Goal: Information Seeking & Learning: Learn about a topic

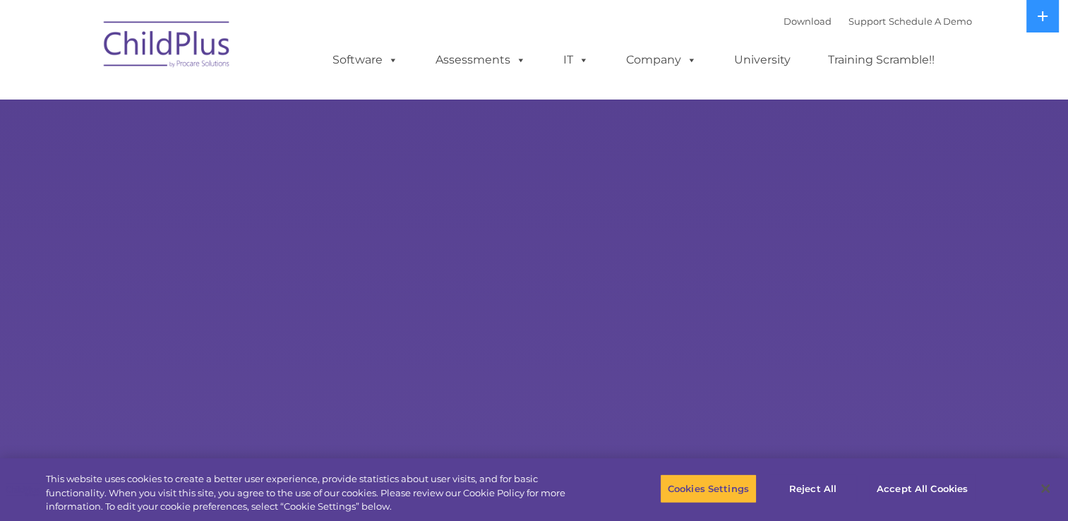
select select "MEDIUM"
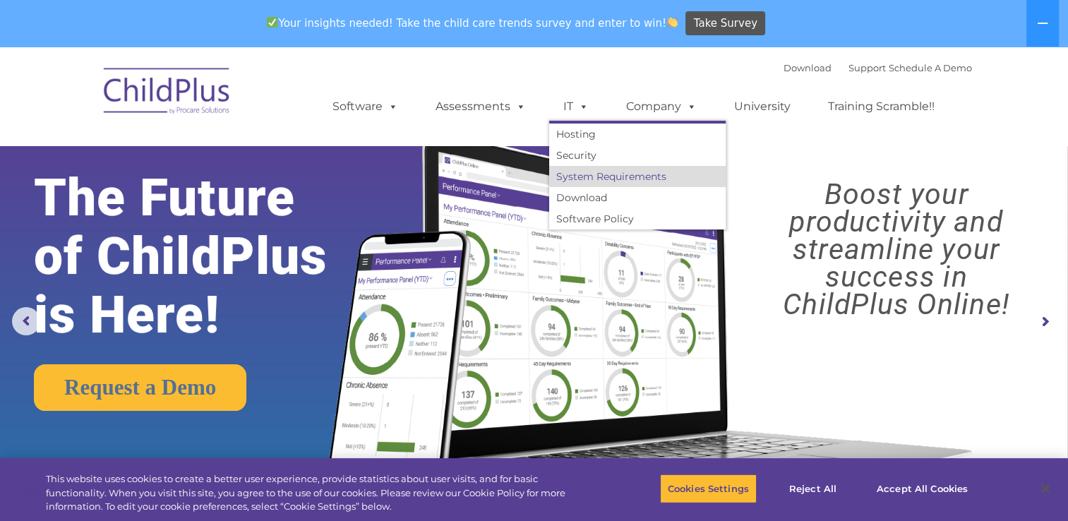
click at [601, 178] on link "System Requirements" at bounding box center [637, 176] width 177 height 21
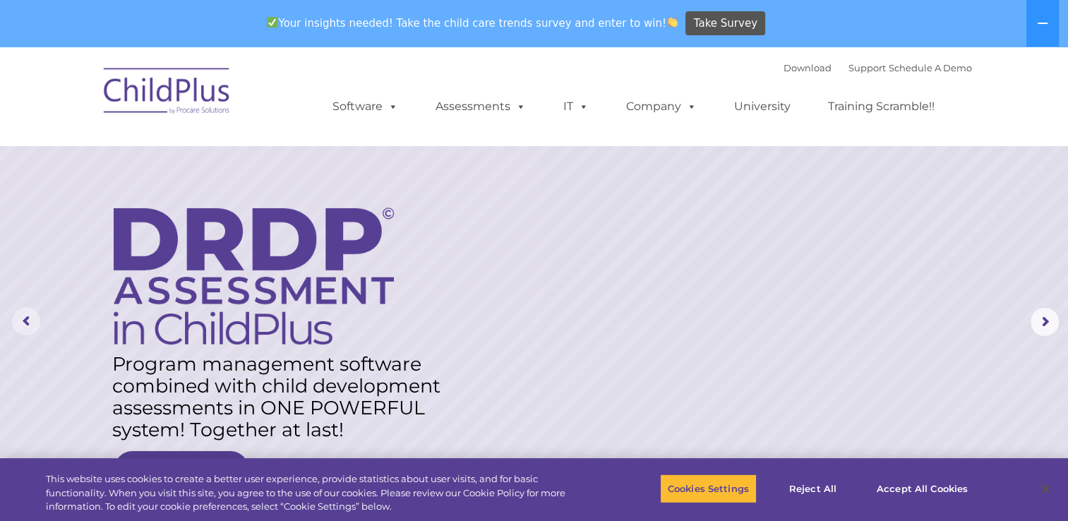
click at [25, 323] on rs-arrow at bounding box center [26, 321] width 28 height 28
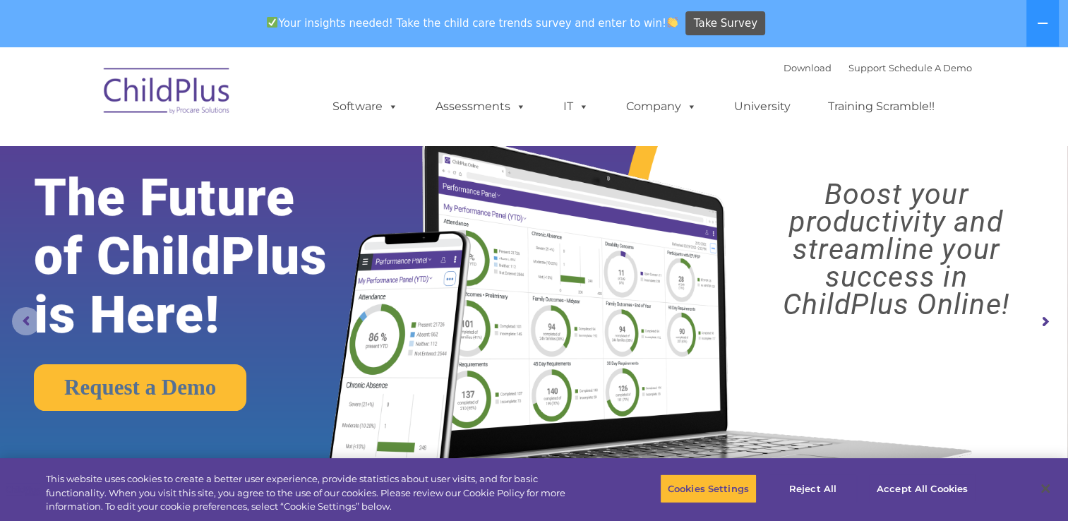
click at [25, 323] on rs-arrow at bounding box center [26, 321] width 28 height 28
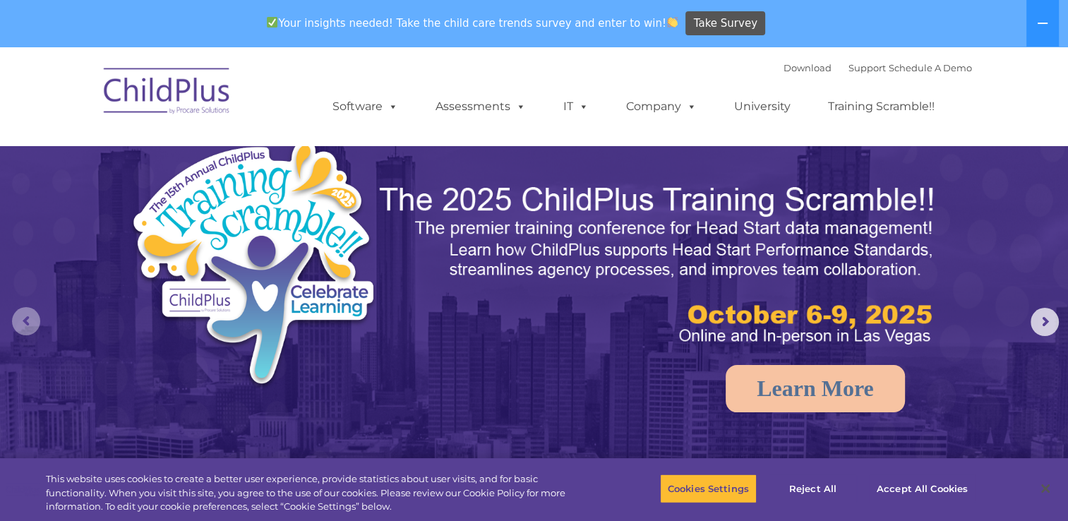
click at [25, 323] on rs-arrow at bounding box center [26, 321] width 28 height 28
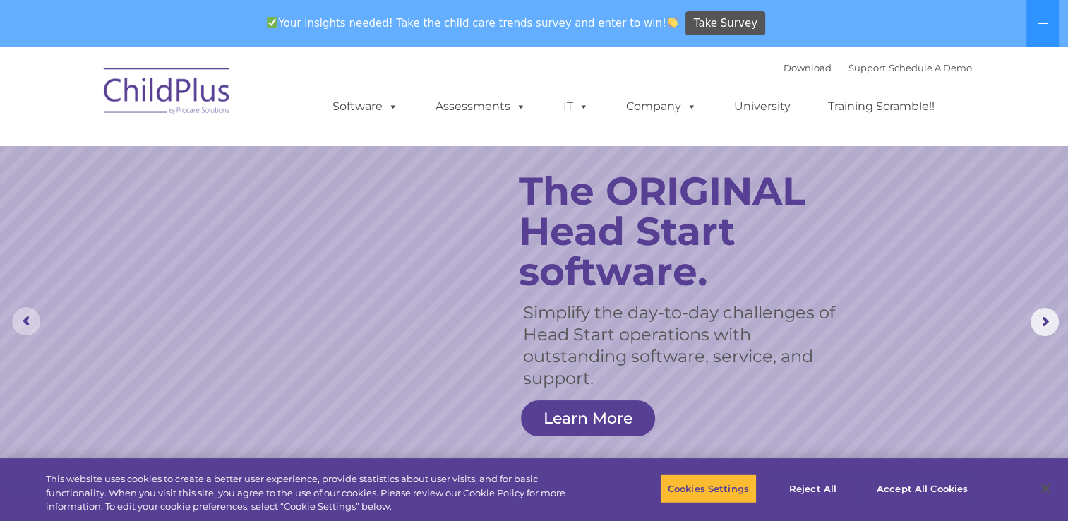
click at [25, 323] on rs-arrow at bounding box center [26, 321] width 28 height 28
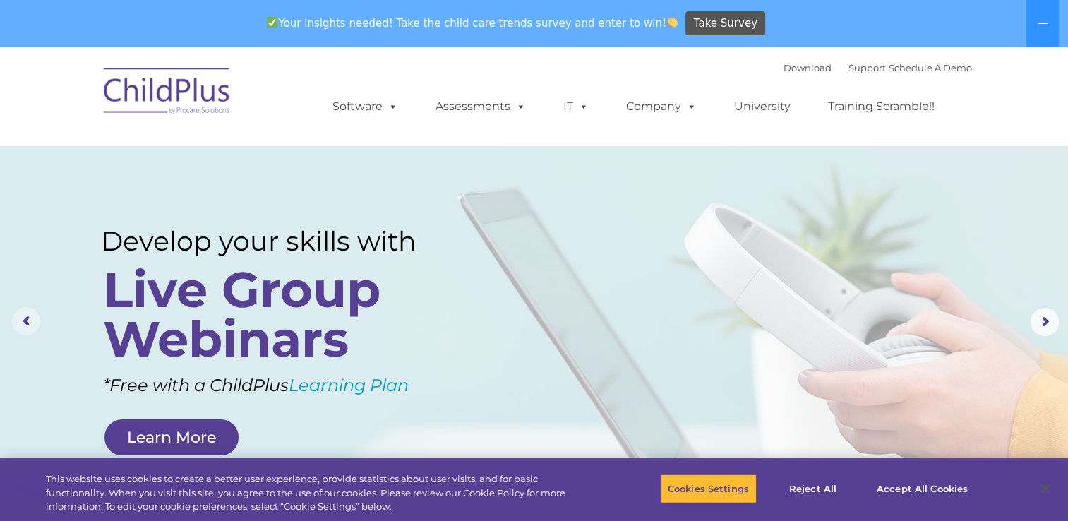
click at [25, 323] on rs-arrow at bounding box center [26, 321] width 28 height 28
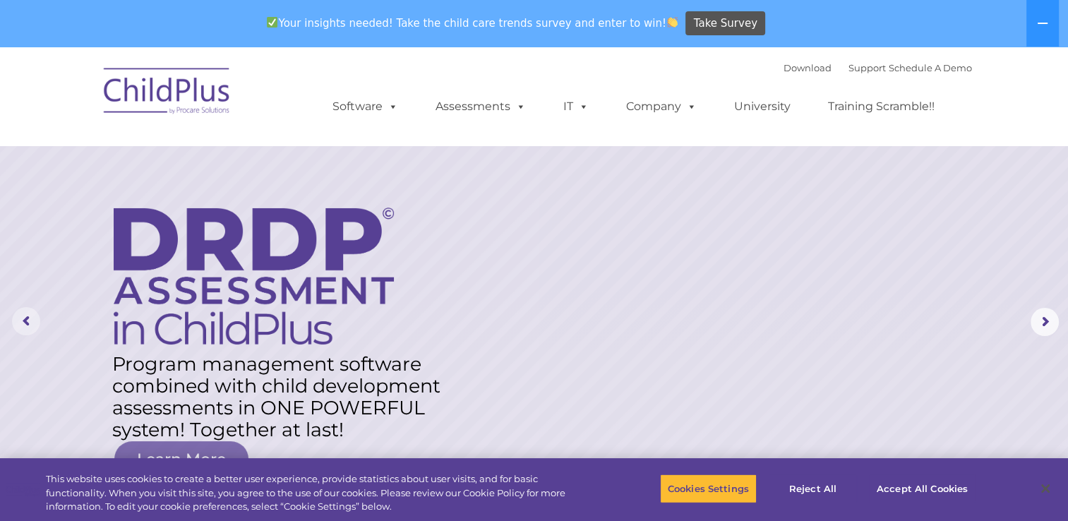
click at [25, 323] on rs-arrow at bounding box center [26, 321] width 28 height 28
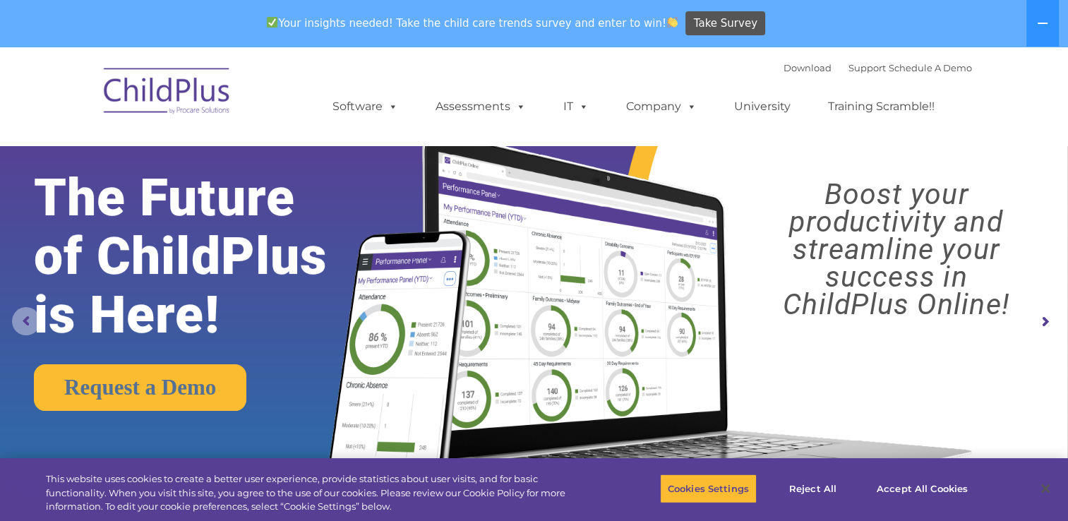
click at [25, 323] on rs-arrow at bounding box center [26, 321] width 28 height 28
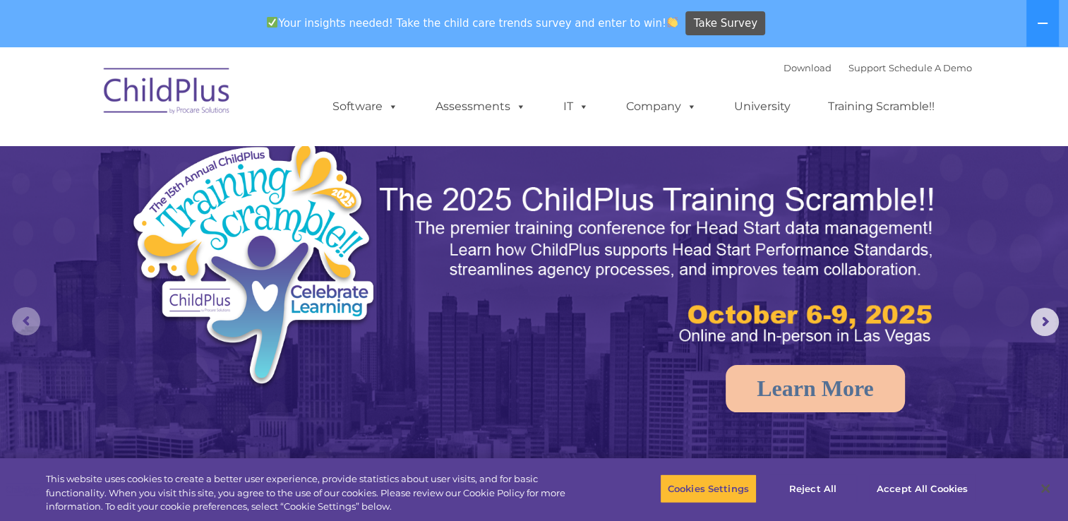
click at [25, 323] on rs-arrow at bounding box center [26, 321] width 28 height 28
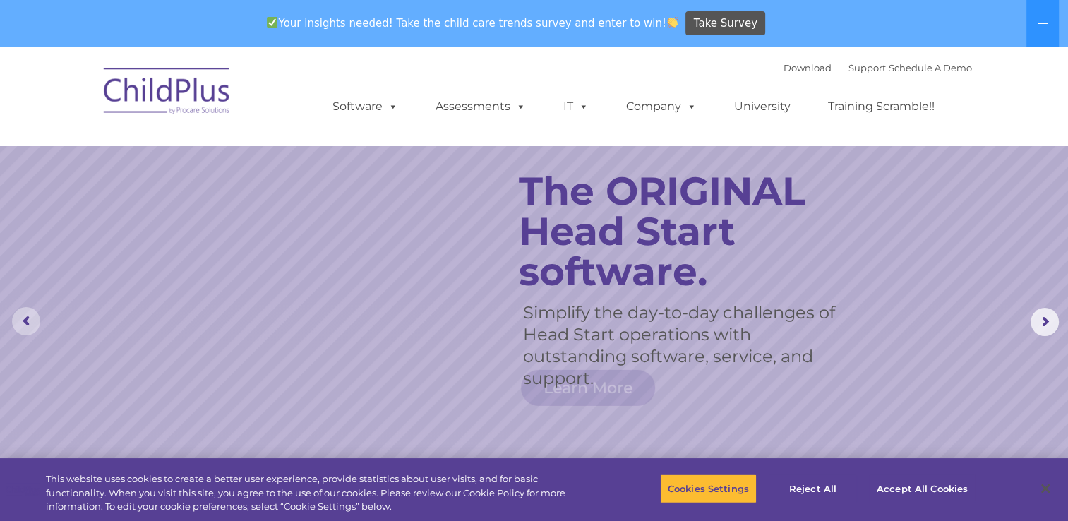
click at [25, 323] on rs-arrow at bounding box center [26, 321] width 28 height 28
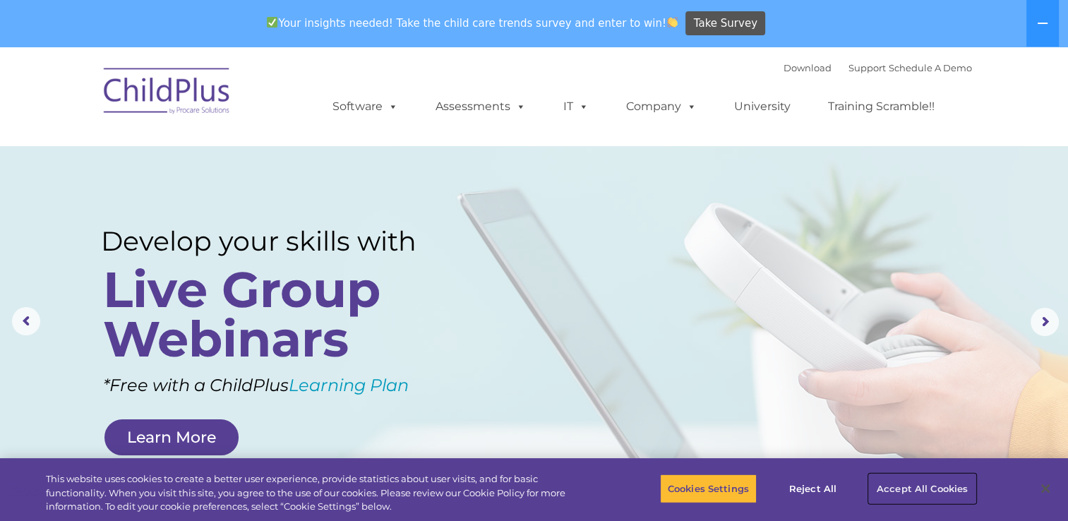
click at [916, 482] on button "Accept All Cookies" at bounding box center [922, 489] width 107 height 30
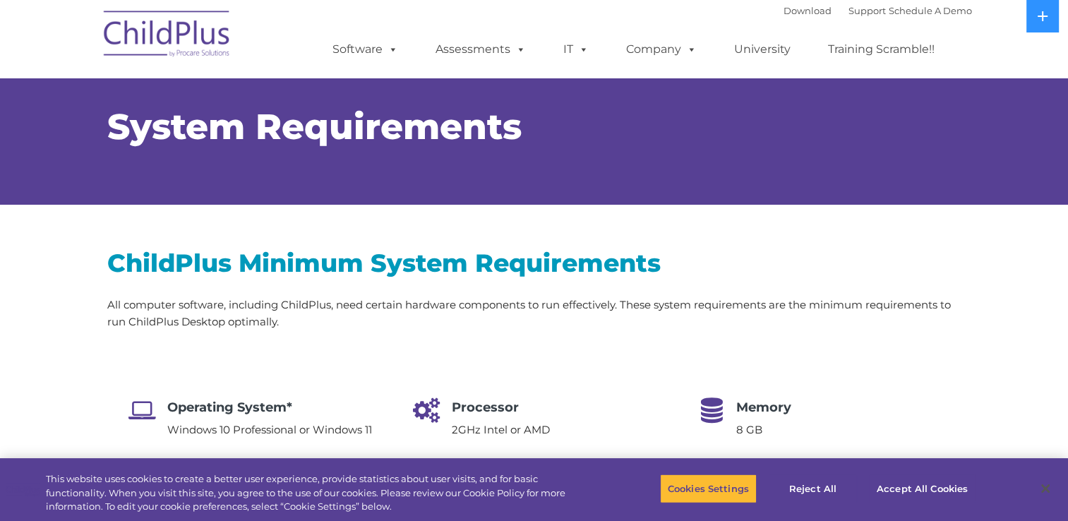
select select "MEDIUM"
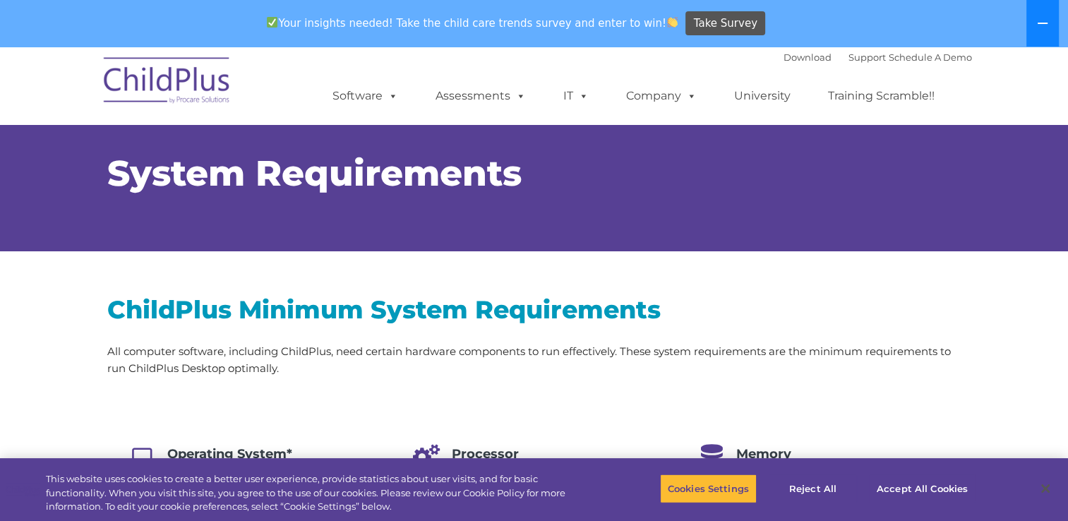
click at [1036, 28] on button at bounding box center [1043, 23] width 32 height 47
